Goal: Information Seeking & Learning: Find specific page/section

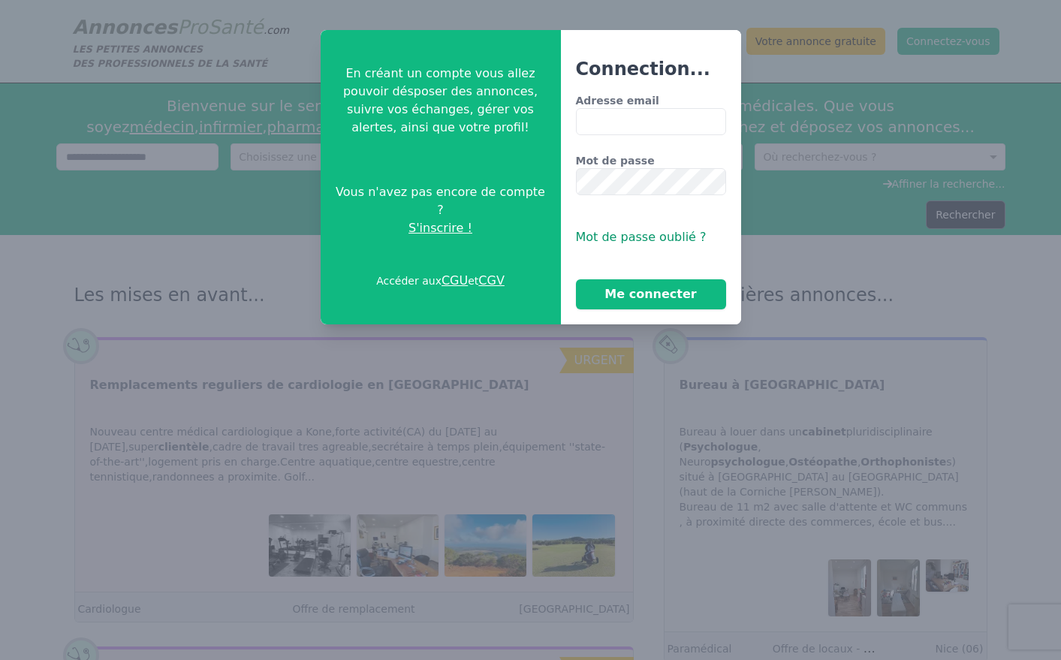
type input "**********"
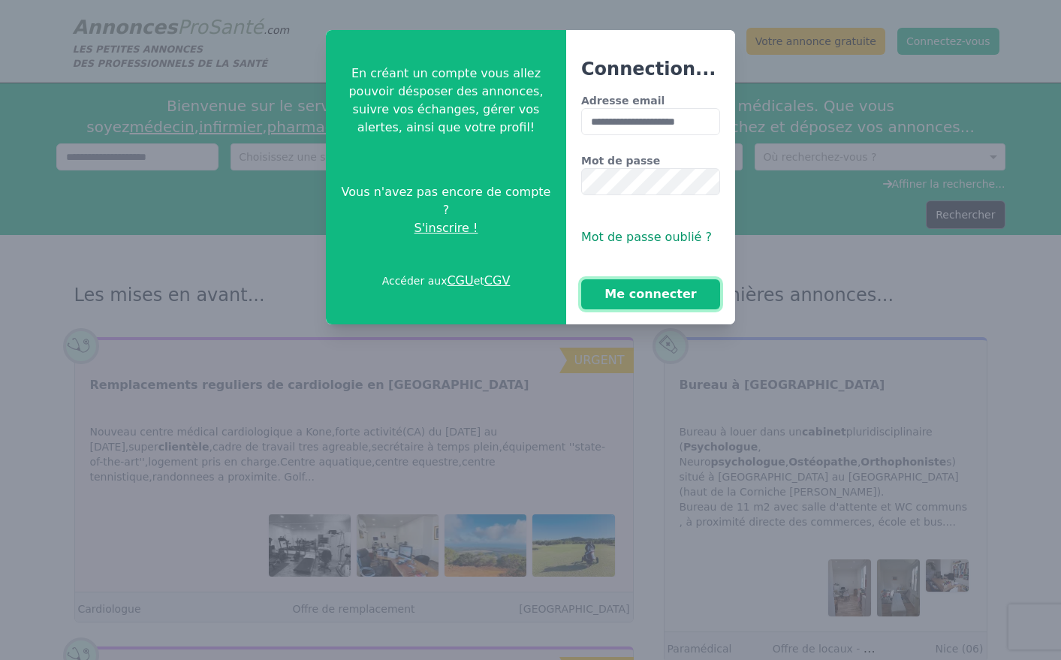
click at [665, 297] on button "Me connecter" at bounding box center [650, 294] width 139 height 30
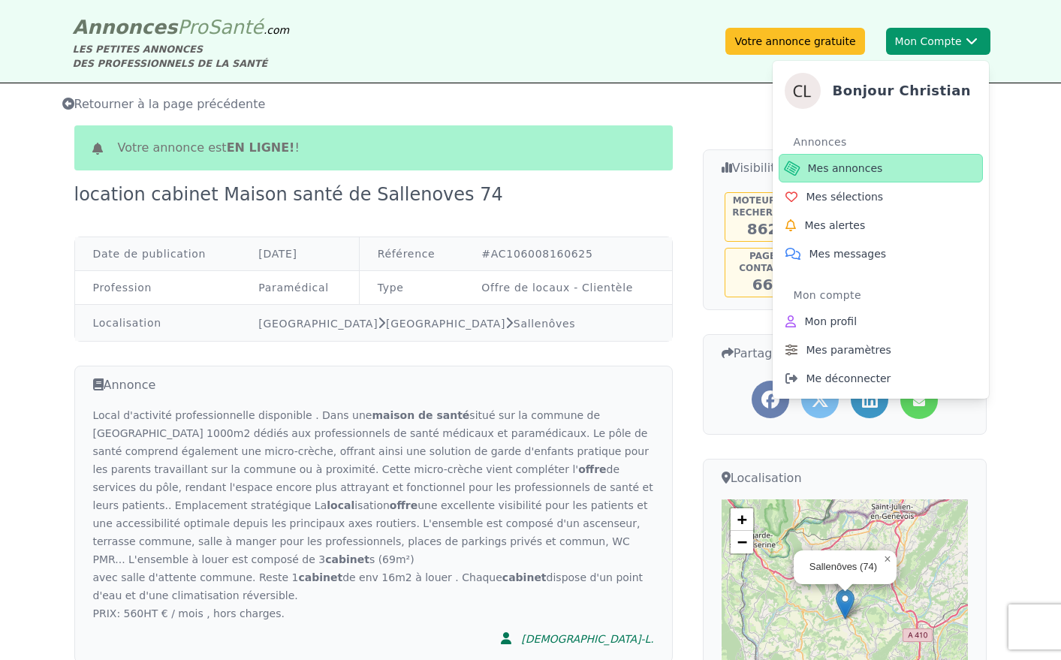
click at [829, 167] on span "Mes annonces" at bounding box center [845, 168] width 75 height 15
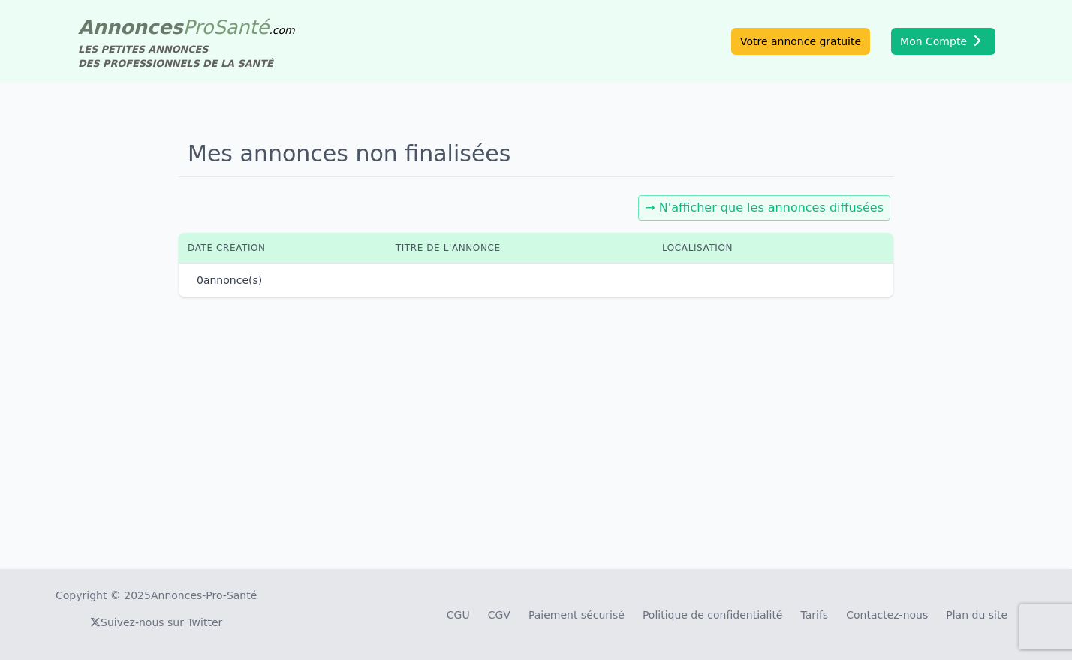
click at [767, 209] on link "→ N'afficher que les annonces diffusées" at bounding box center [764, 207] width 239 height 14
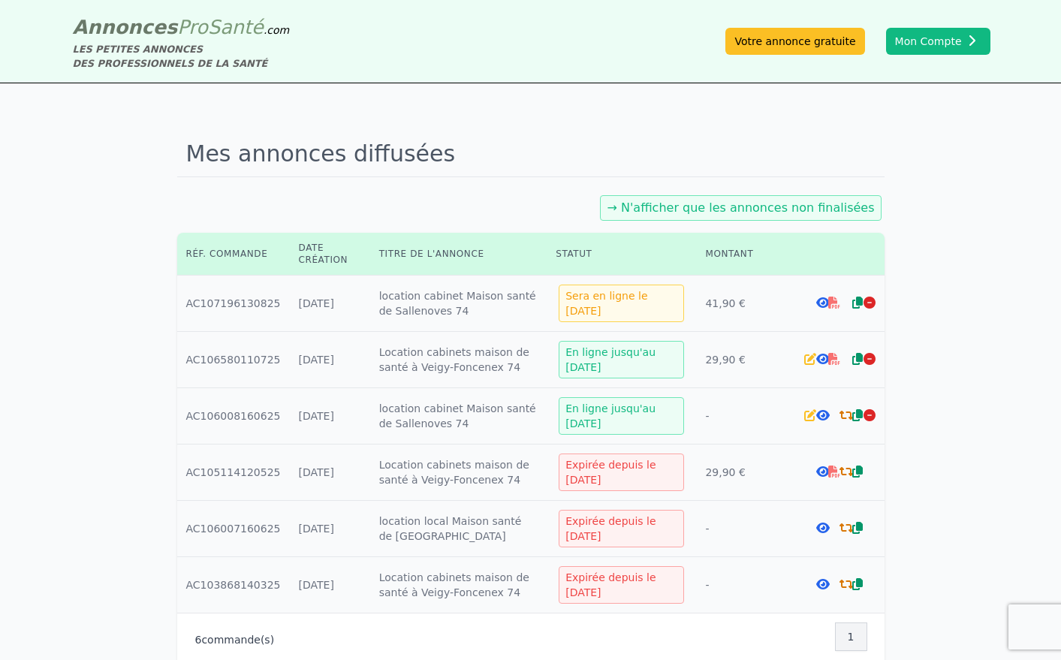
click at [799, 206] on link "→ N'afficher que les annonces non finalisées" at bounding box center [740, 207] width 267 height 14
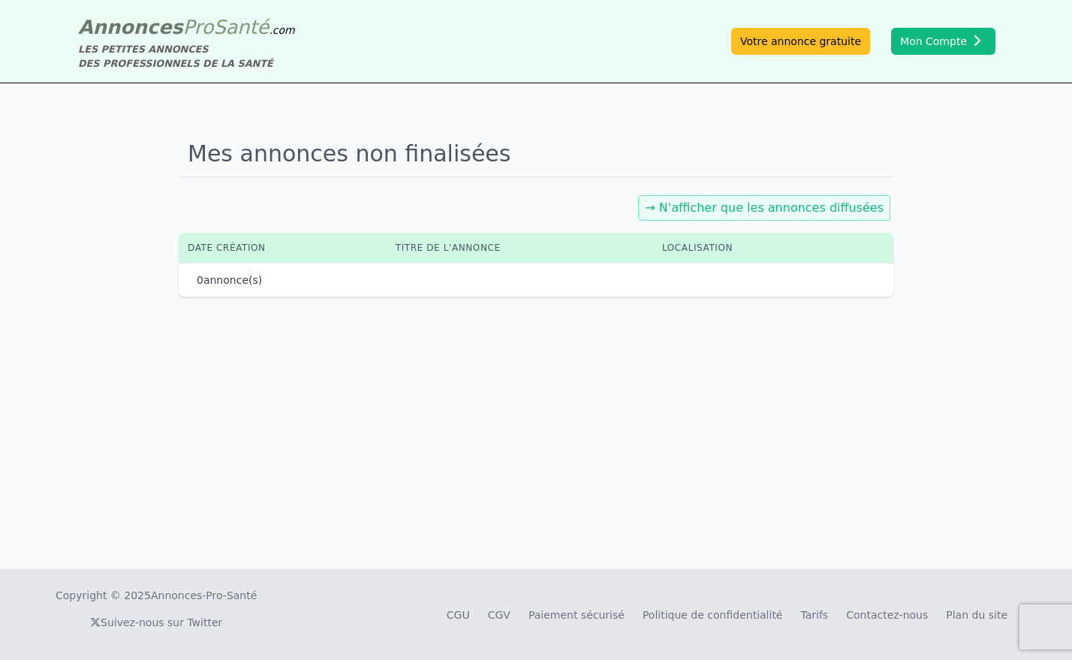
click at [799, 206] on link "→ N'afficher que les annonces diffusées" at bounding box center [764, 207] width 239 height 14
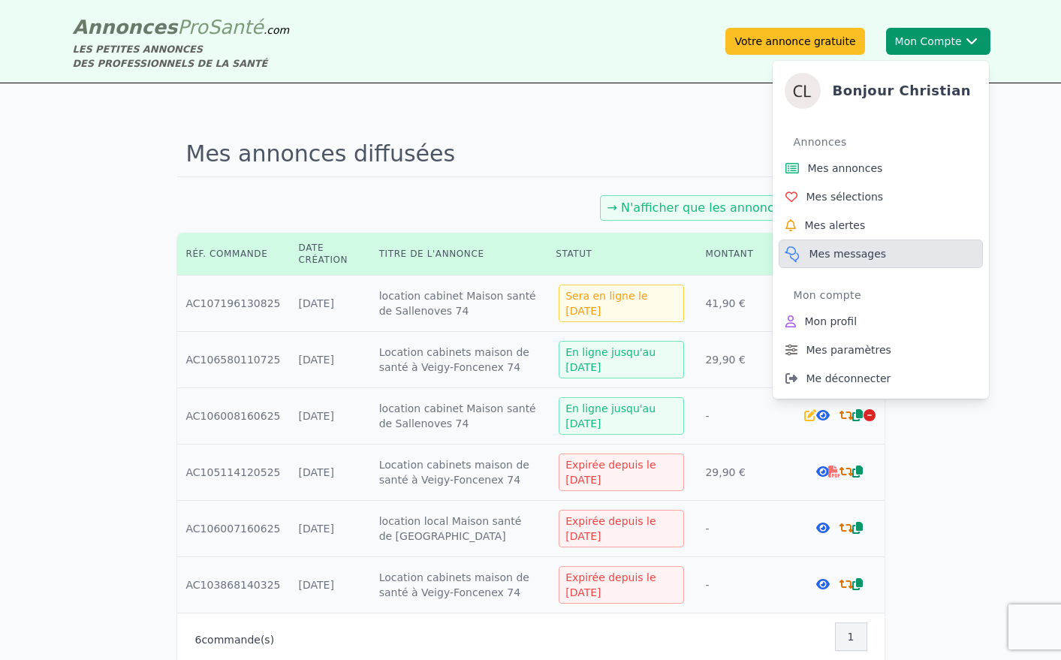
click at [866, 249] on span "Mes messages" at bounding box center [847, 253] width 77 height 15
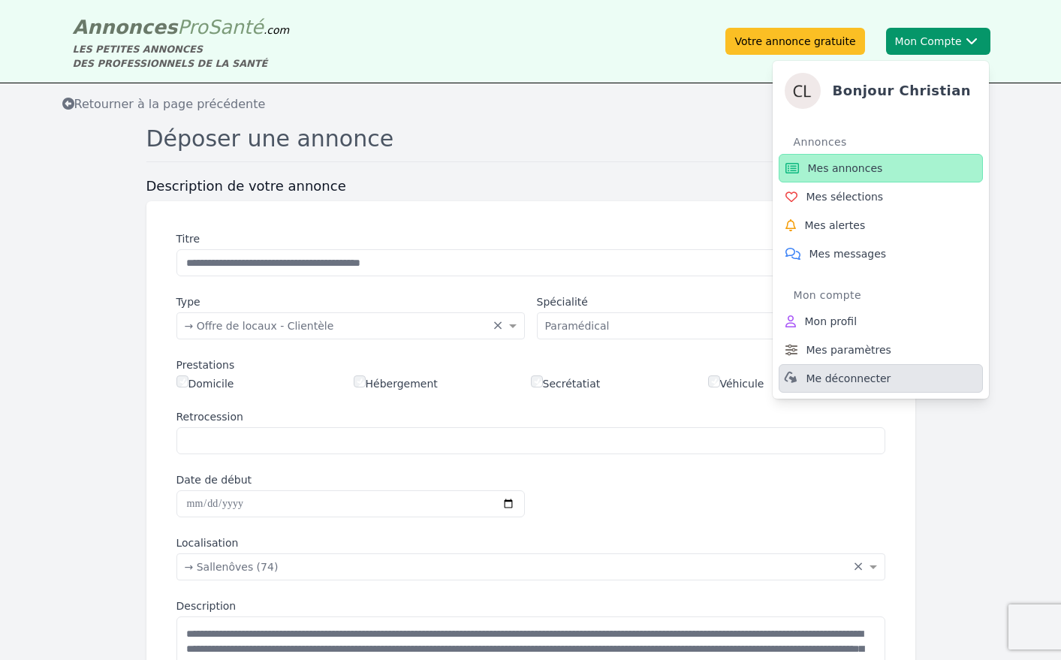
click at [850, 378] on span "Me déconnecter" at bounding box center [848, 378] width 85 height 15
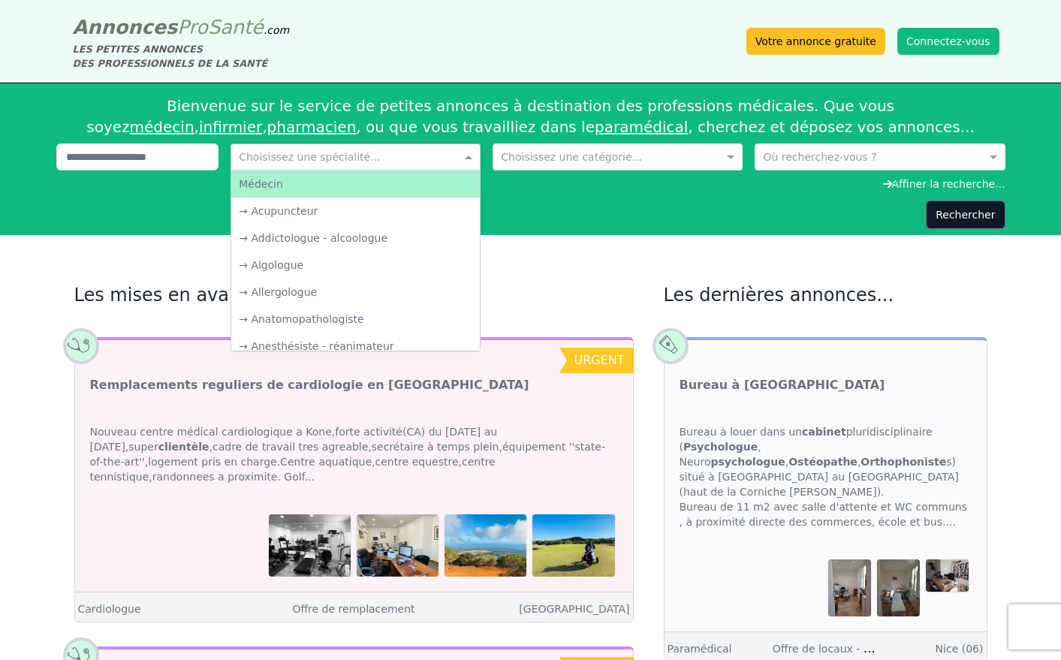
click at [470, 155] on span at bounding box center [470, 156] width 19 height 15
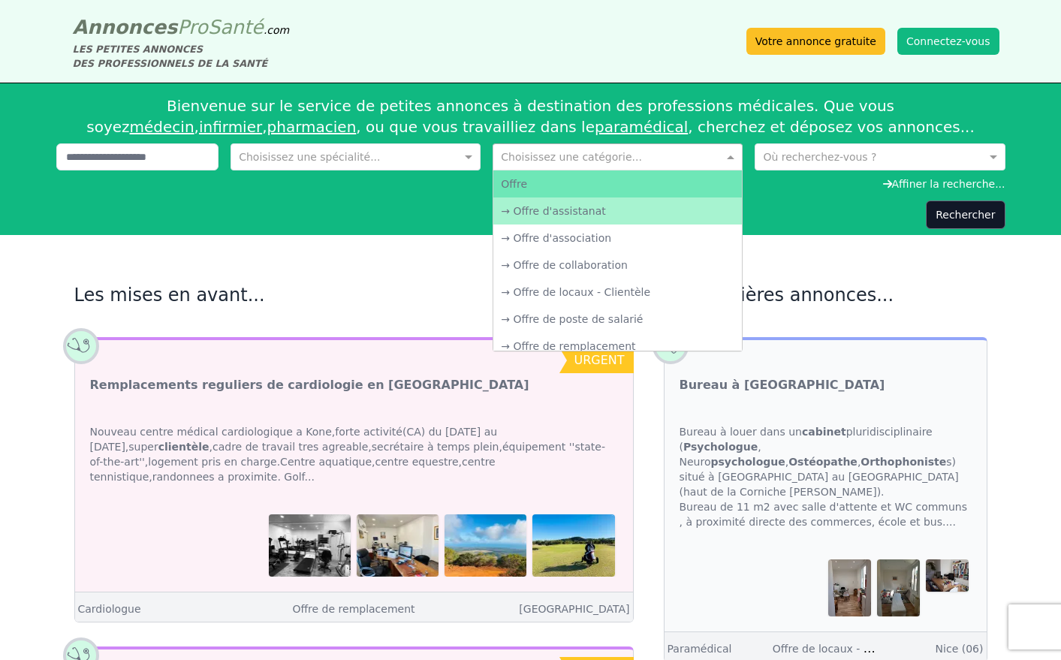
click at [734, 158] on span at bounding box center [732, 156] width 19 height 15
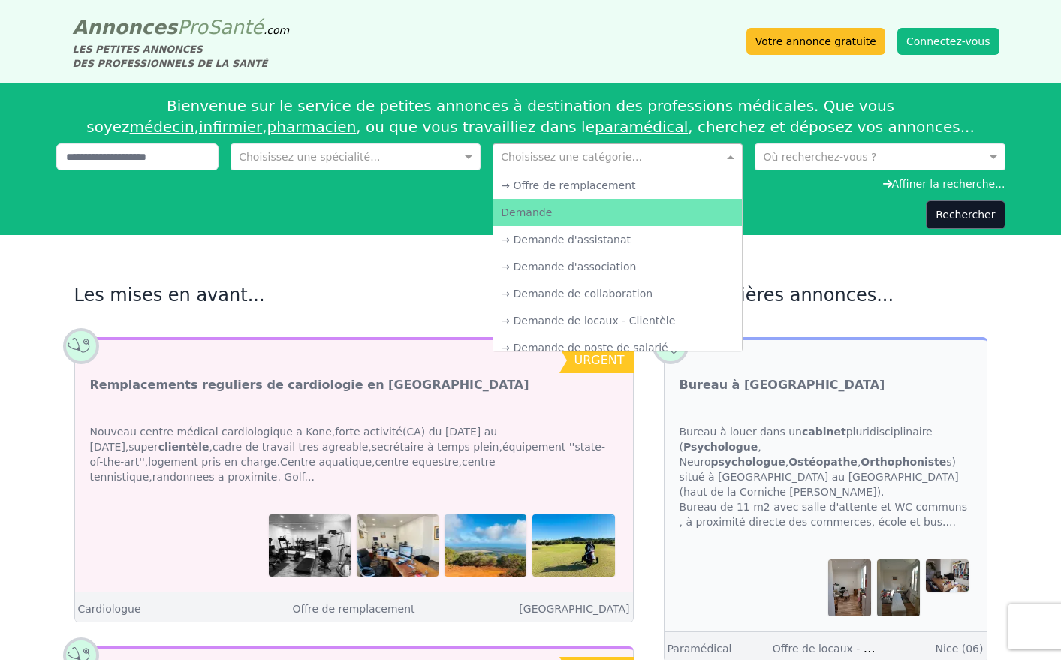
scroll to position [215, 0]
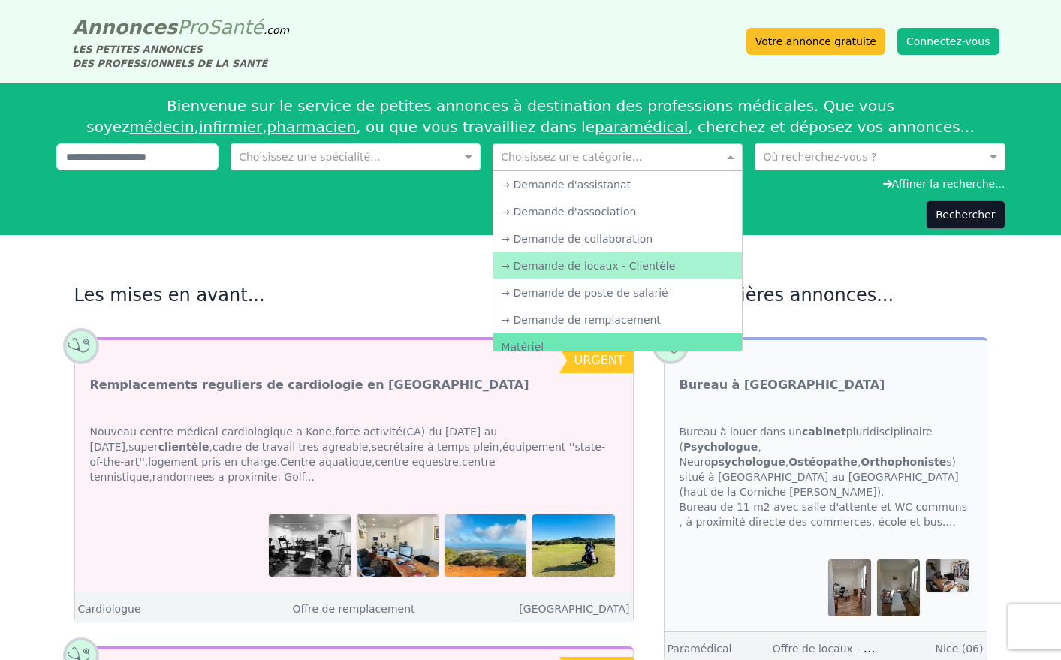
click at [639, 257] on div "→ Demande de locaux - Clientèle" at bounding box center [617, 265] width 249 height 27
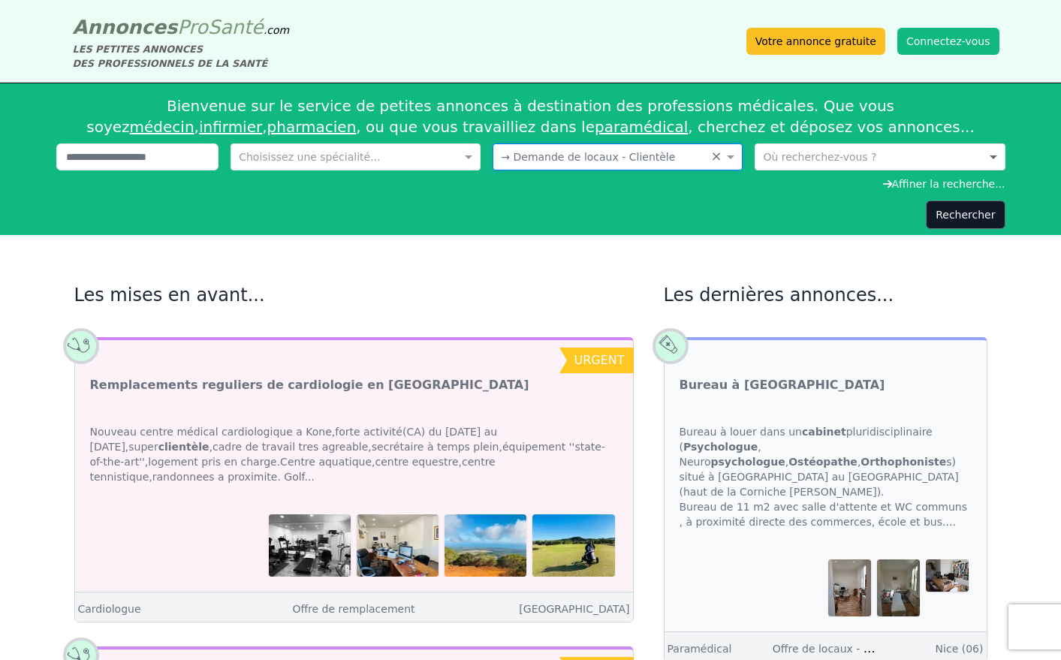
click at [989, 155] on span at bounding box center [995, 156] width 19 height 15
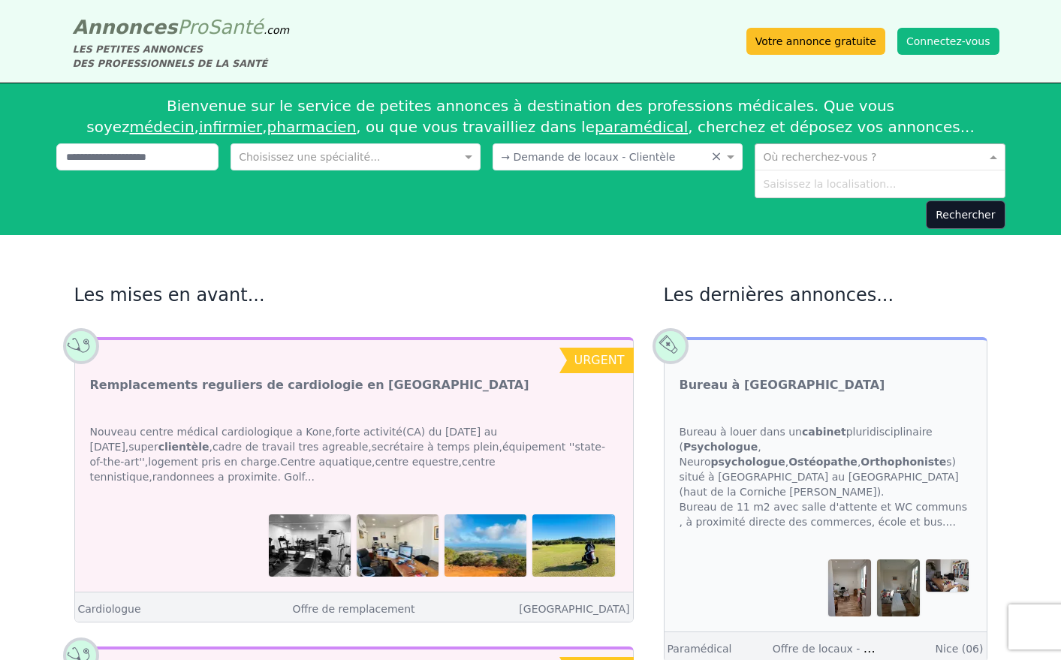
click at [949, 185] on div "Saisissez la localisation..." at bounding box center [879, 183] width 249 height 27
type input "*"
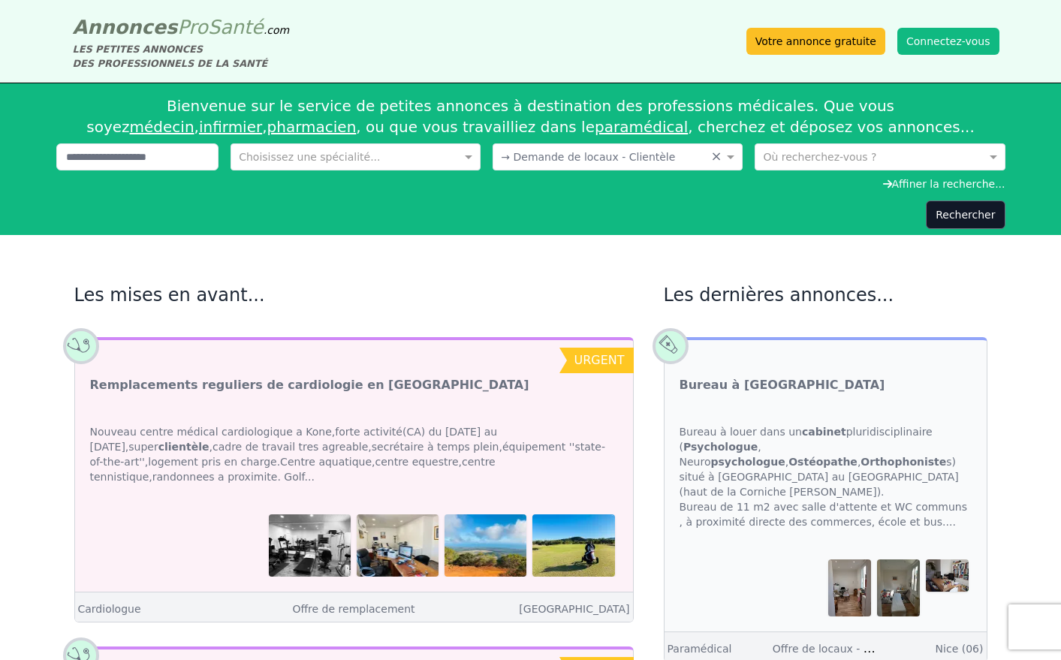
click at [833, 140] on div "Bienvenue sur le service de petites annonces à destination des professions médi…" at bounding box center [530, 116] width 949 height 54
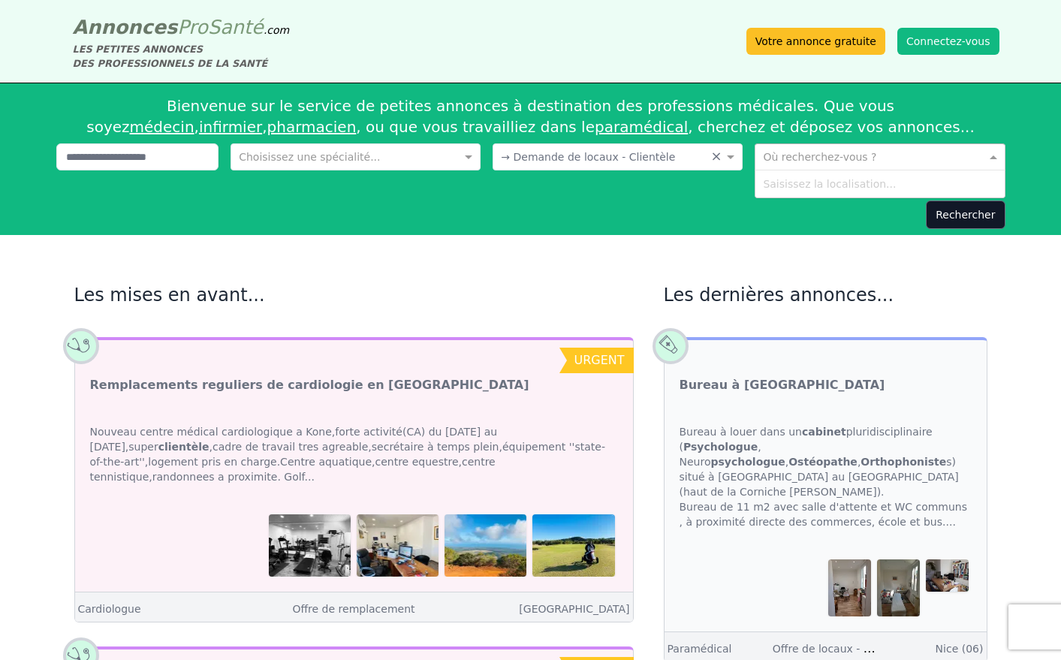
click at [833, 158] on input "text" at bounding box center [864, 155] width 203 height 15
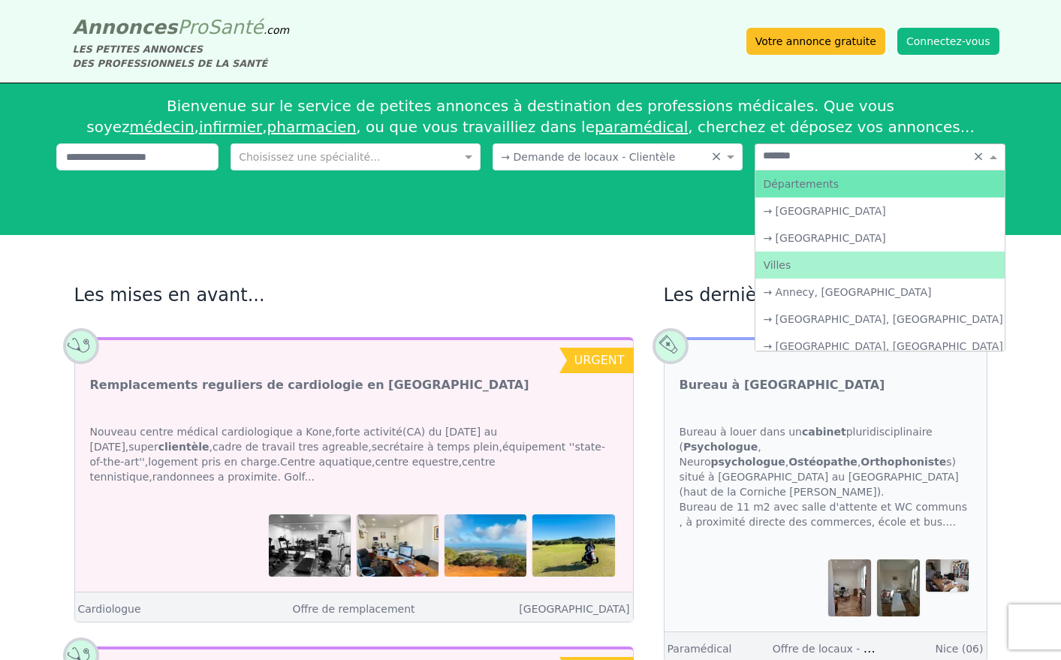
type input "********"
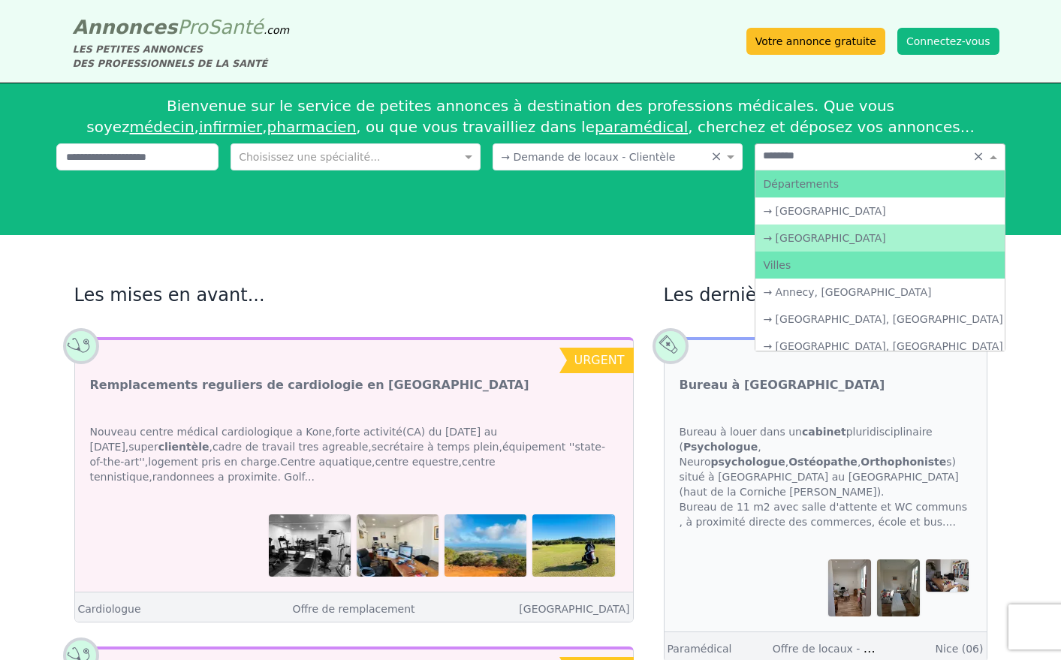
click at [831, 238] on div "→ Haute-Savoie" at bounding box center [879, 238] width 249 height 27
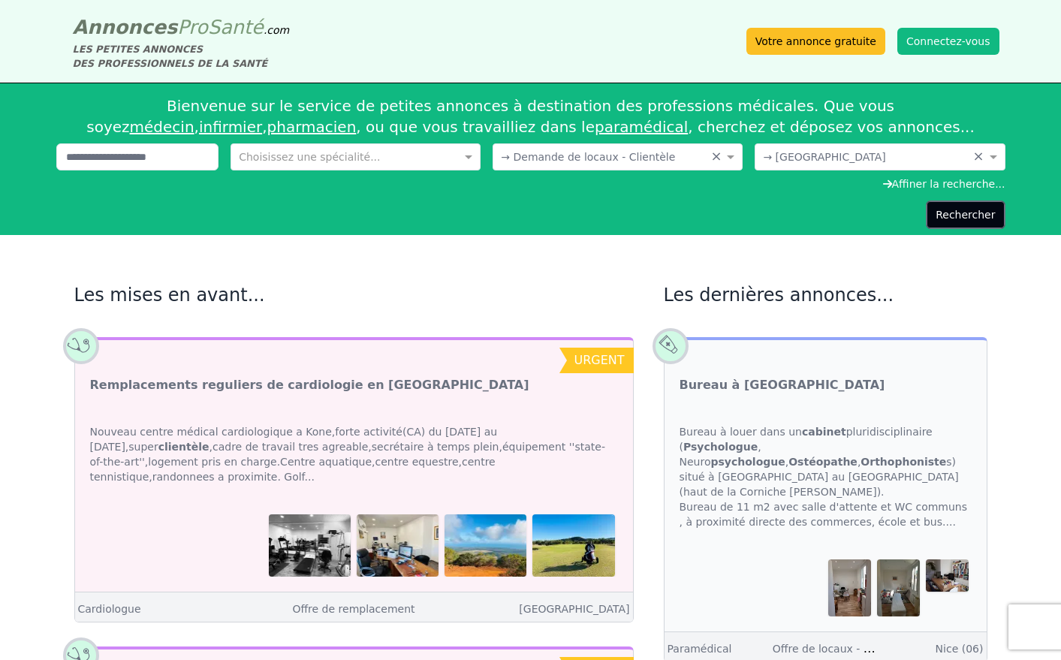
click at [963, 209] on button "Rechercher" at bounding box center [965, 214] width 79 height 29
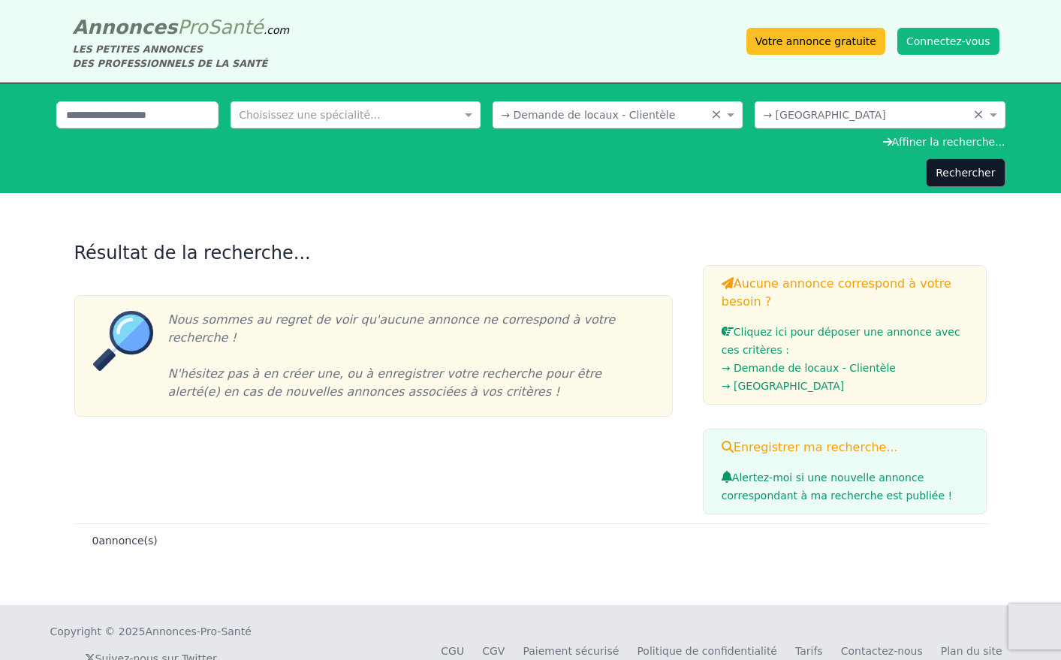
click at [783, 371] on li "→ Demande de locaux - Clientèle" at bounding box center [845, 368] width 247 height 18
